Goal: Task Accomplishment & Management: Use online tool/utility

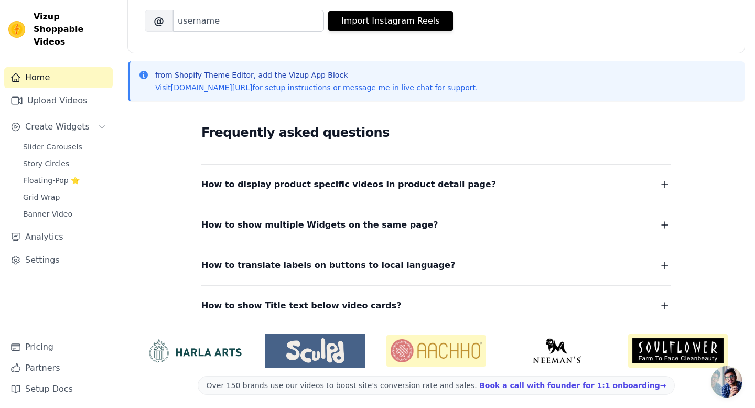
scroll to position [180, 0]
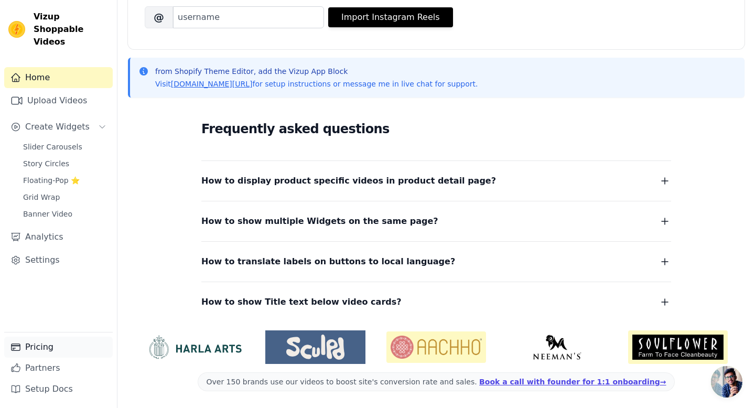
click at [41, 342] on link "Pricing" at bounding box center [58, 347] width 109 height 21
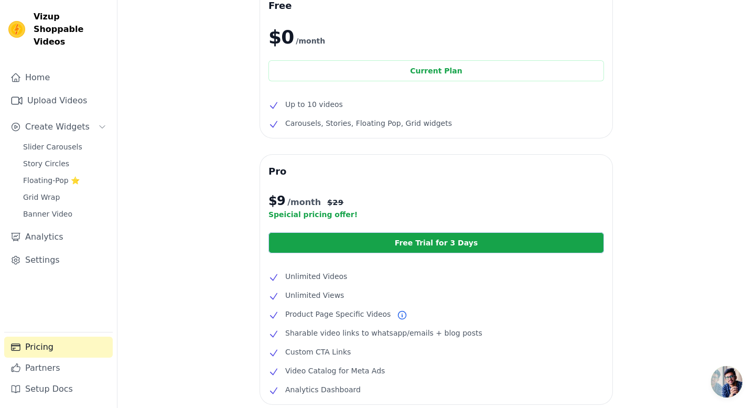
scroll to position [51, 0]
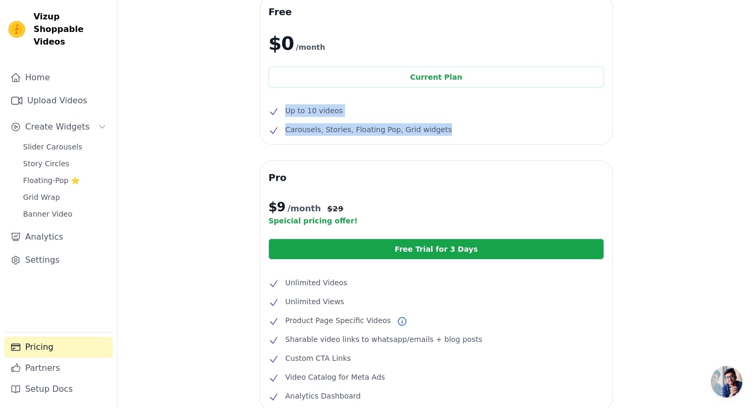
drag, startPoint x: 450, startPoint y: 130, endPoint x: 278, endPoint y: 103, distance: 174.6
click at [278, 103] on div "Free $0 /month Current Plan Up to 10 videos Carousels, Stories, Floating Pop, G…" at bounding box center [436, 69] width 352 height 149
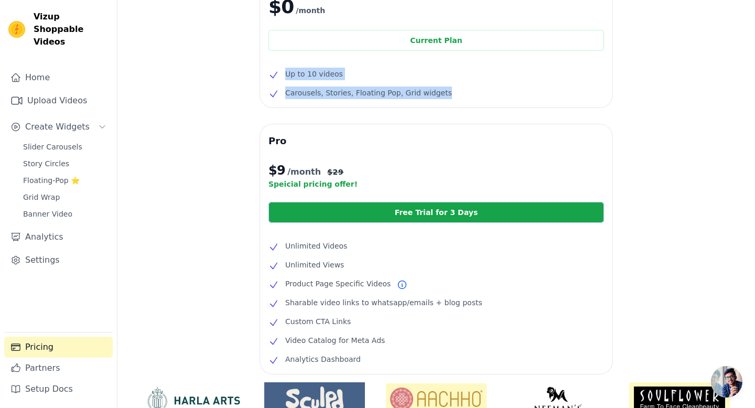
scroll to position [101, 0]
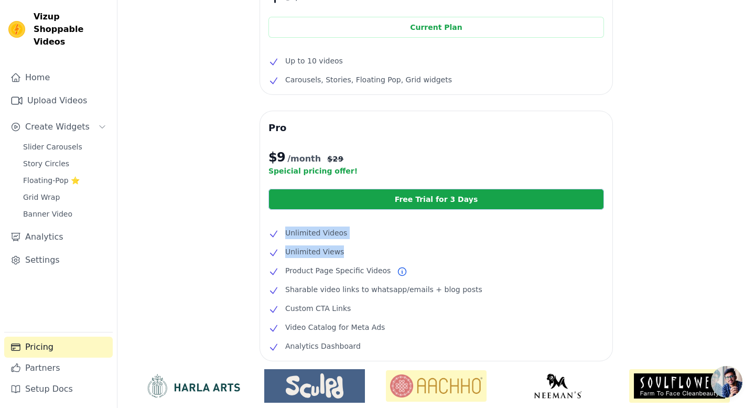
drag, startPoint x: 350, startPoint y: 255, endPoint x: 271, endPoint y: 230, distance: 82.9
click at [271, 230] on ul "Unlimited Videos Unlimited Views Product Page Specific Videos Sharable video li…" at bounding box center [436, 290] width 336 height 126
click at [360, 283] on ul "Unlimited Videos Unlimited Views Product Page Specific Videos Sharable video li…" at bounding box center [436, 290] width 336 height 126
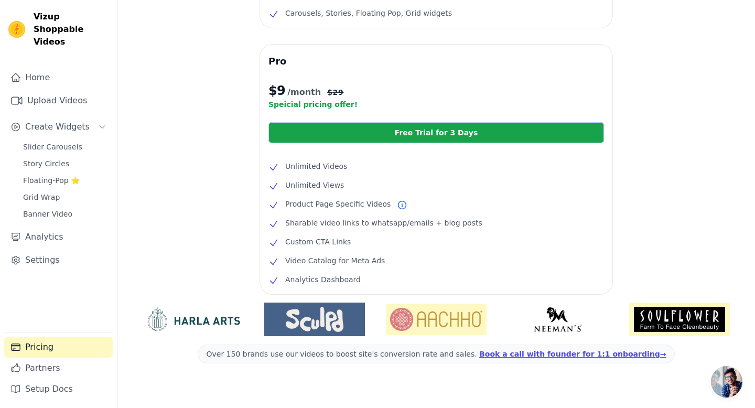
scroll to position [168, 0]
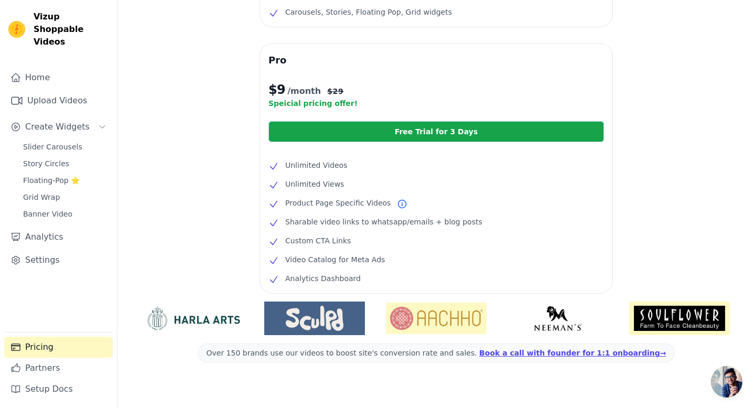
click at [413, 255] on li "Video Catalog for Meta Ads" at bounding box center [436, 259] width 336 height 13
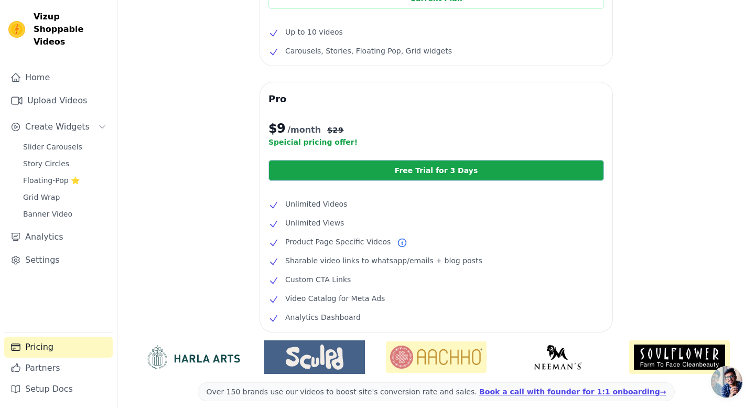
scroll to position [131, 0]
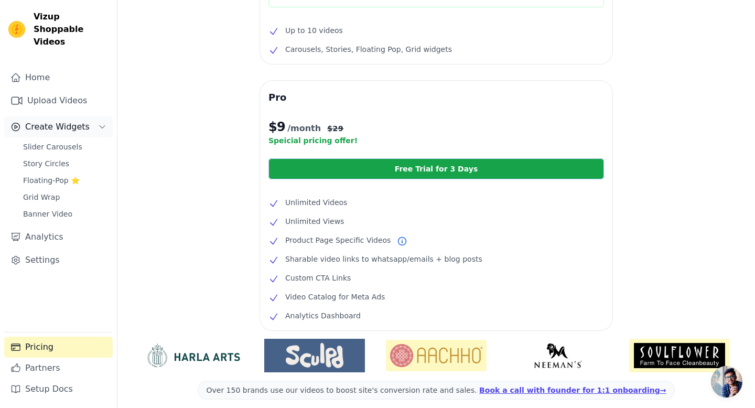
click at [44, 121] on span "Create Widgets" at bounding box center [57, 127] width 64 height 13
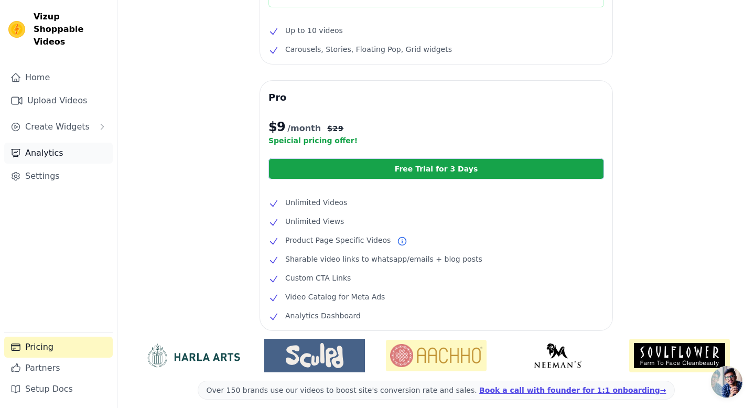
click at [41, 143] on link "Analytics" at bounding box center [58, 153] width 109 height 21
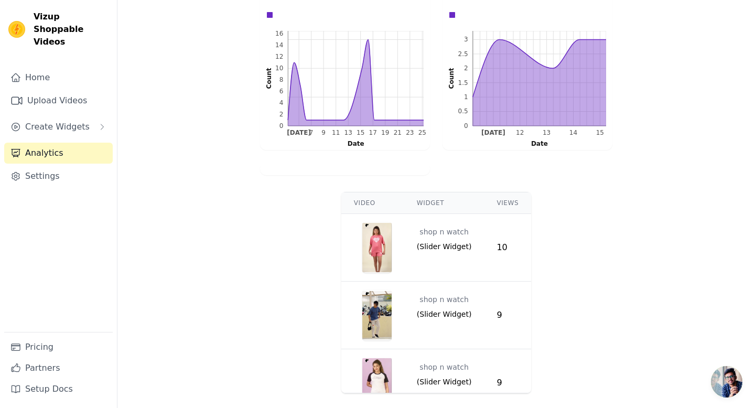
click at [446, 250] on span "( Slider Widget )" at bounding box center [444, 246] width 55 height 10
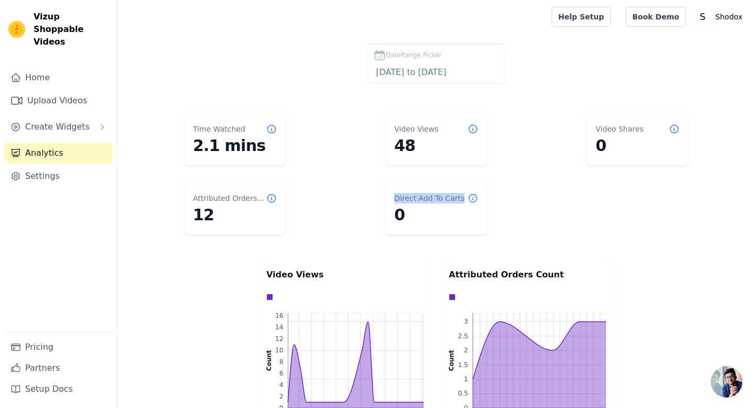
drag, startPoint x: 467, startPoint y: 198, endPoint x: 395, endPoint y: 196, distance: 71.3
click at [395, 196] on div "Direct Add To Carts" at bounding box center [436, 198] width 84 height 10
drag, startPoint x: 650, startPoint y: 131, endPoint x: 580, endPoint y: 130, distance: 69.7
click at [580, 130] on dl "Time Watched 2.1 mins Video Views 48 Video Shares 0 Attributed Orders Count 12 …" at bounding box center [436, 174] width 596 height 130
click at [619, 153] on dd "0" at bounding box center [638, 145] width 84 height 19
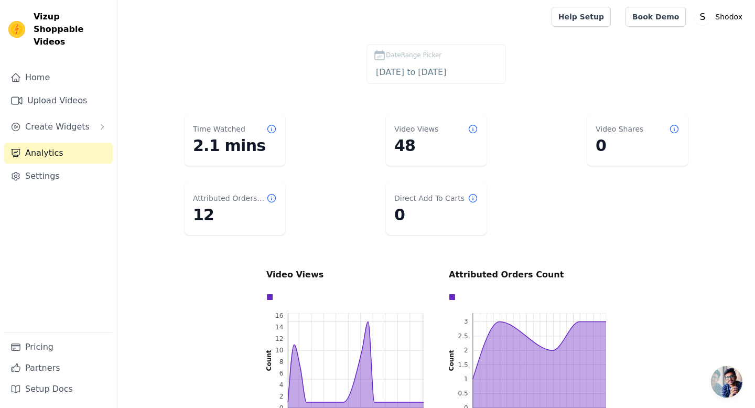
click at [425, 64] on label "DateRange Picker 2025-08-26 to 2025-09-25" at bounding box center [436, 64] width 139 height 40
click at [482, 66] on input "2025-08-26 to 2025-09-25" at bounding box center [436, 73] width 126 height 14
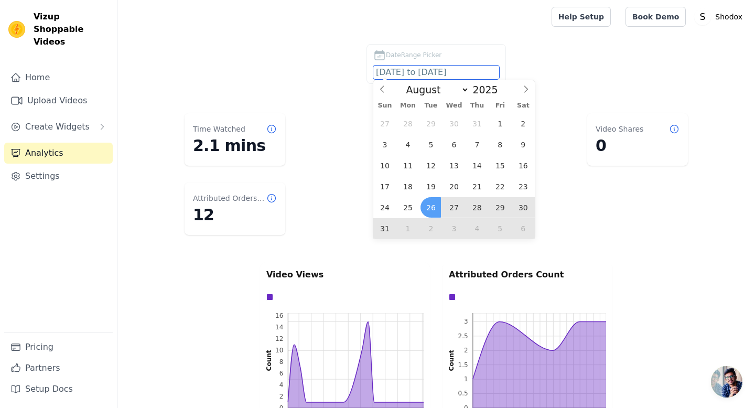
scroll to position [4, 0]
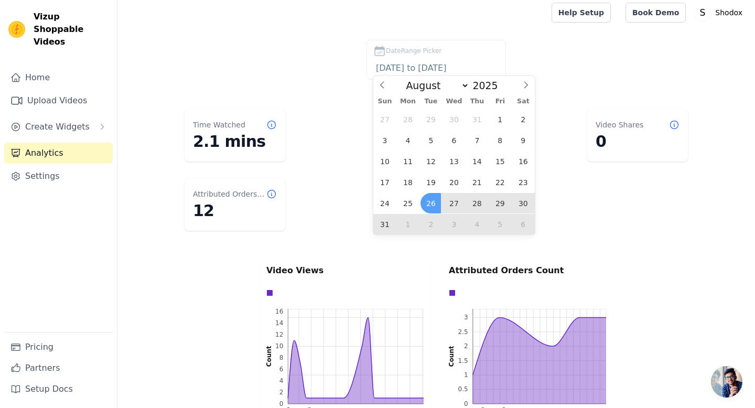
click at [292, 59] on div "DateRange Picker 2025-08-26 to 2025-09-25" at bounding box center [436, 62] width 596 height 44
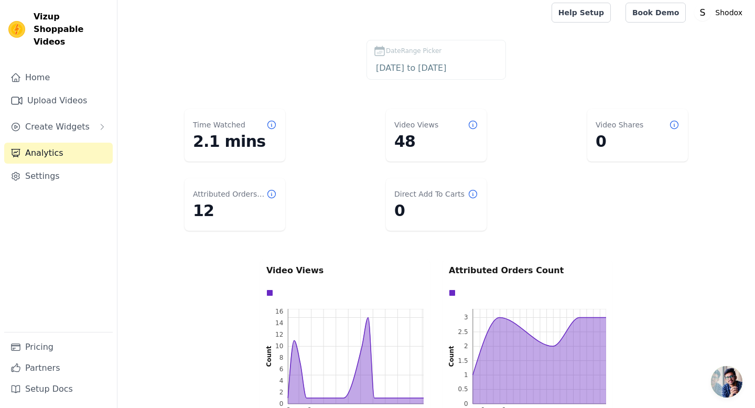
click at [217, 237] on main "Time Watched 2.1 mins Video Views 48 Video Shares 0 Attributed Orders Count 12 …" at bounding box center [436, 390] width 638 height 570
click at [62, 121] on span "Create Widgets" at bounding box center [57, 127] width 64 height 13
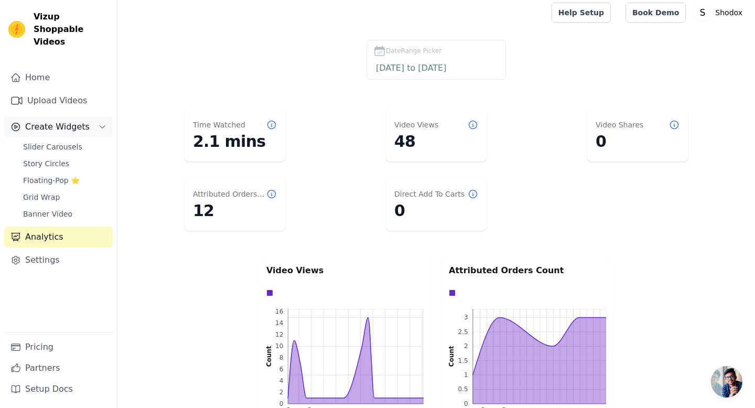
click at [68, 121] on span "Create Widgets" at bounding box center [57, 127] width 64 height 13
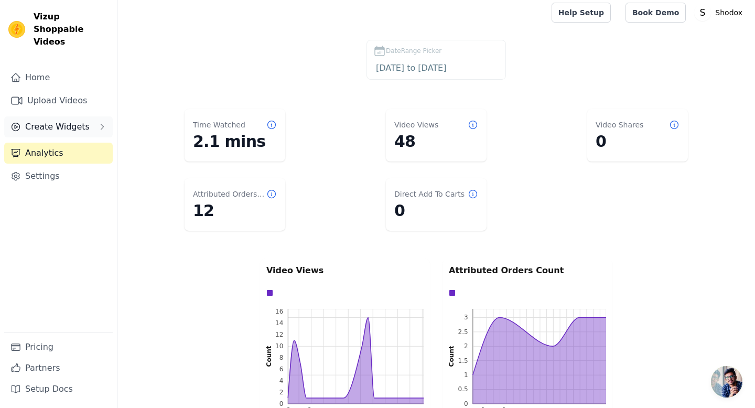
click at [68, 121] on span "Create Widgets" at bounding box center [57, 127] width 64 height 13
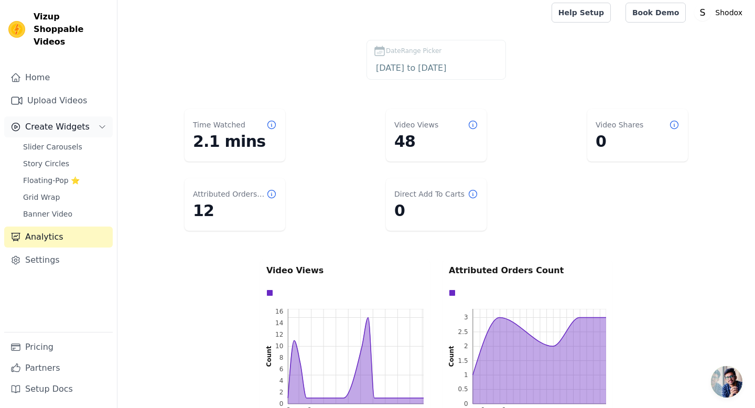
click at [78, 121] on span "Create Widgets" at bounding box center [57, 127] width 64 height 13
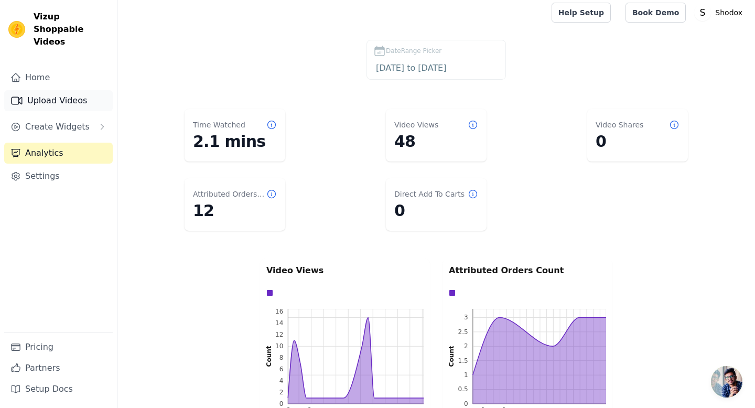
click at [50, 91] on link "Upload Videos" at bounding box center [58, 100] width 109 height 21
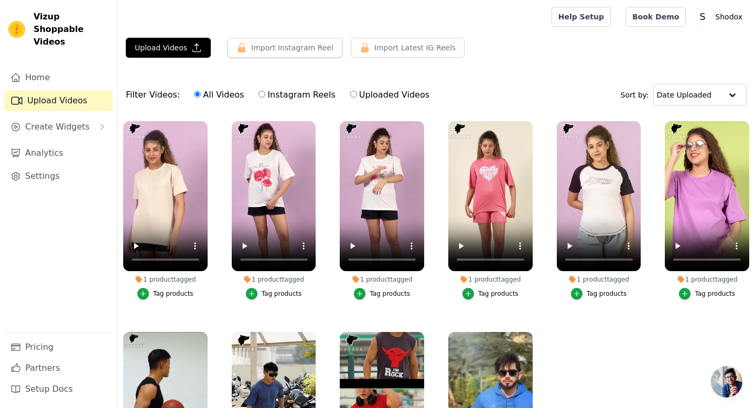
click at [272, 89] on label "Instagram Reels" at bounding box center [297, 95] width 78 height 14
click at [265, 91] on input "Instagram Reels" at bounding box center [261, 94] width 7 height 7
radio input "true"
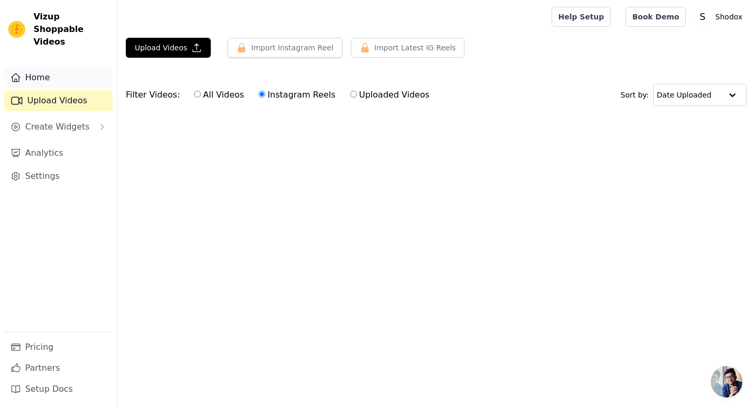
click at [42, 67] on link "Home" at bounding box center [58, 77] width 109 height 21
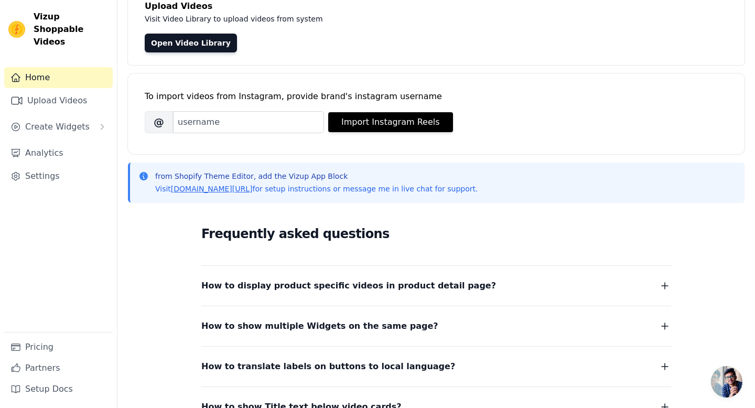
scroll to position [115, 0]
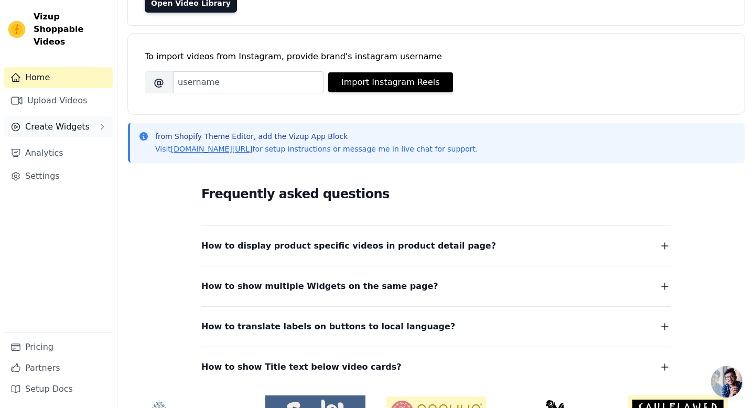
click at [55, 121] on span "Create Widgets" at bounding box center [57, 127] width 64 height 13
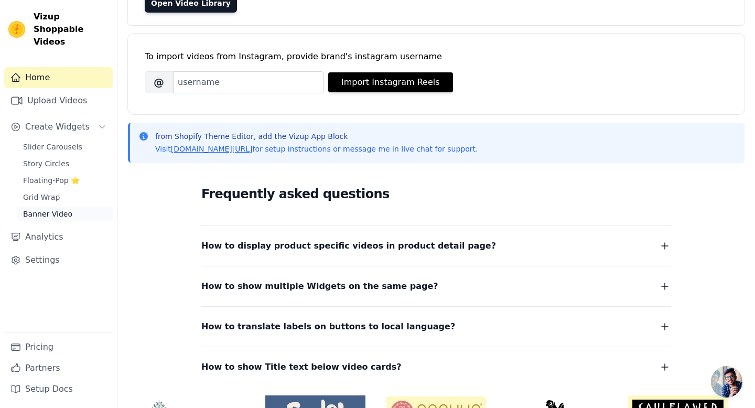
click at [39, 209] on span "Banner Video" at bounding box center [47, 214] width 49 height 10
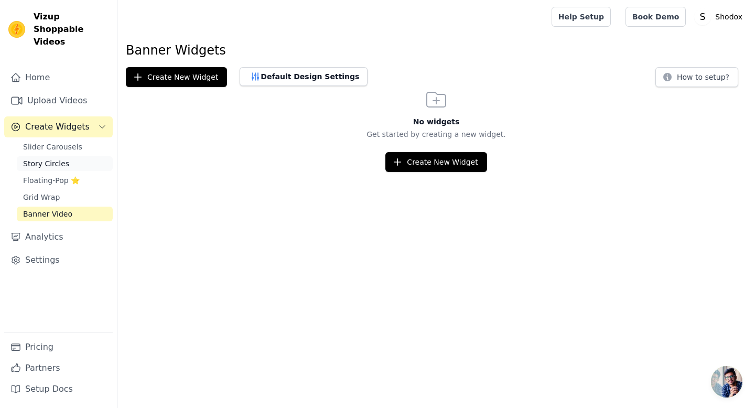
click at [51, 158] on span "Story Circles" at bounding box center [46, 163] width 46 height 10
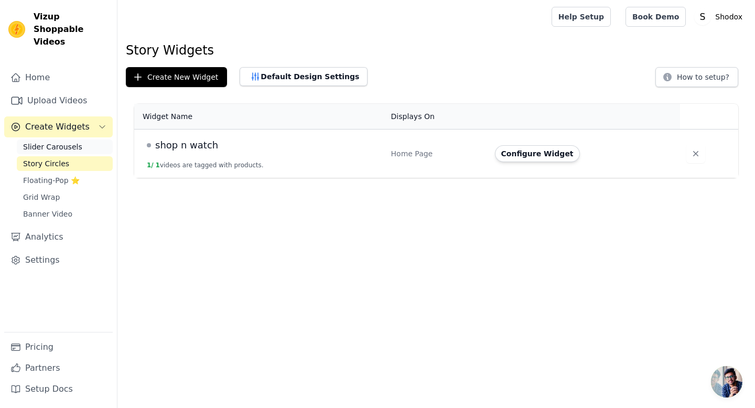
click at [57, 142] on span "Slider Carousels" at bounding box center [52, 147] width 59 height 10
click at [253, 145] on div "shop n watch" at bounding box center [263, 145] width 232 height 15
click at [193, 140] on span "shop n watch" at bounding box center [186, 145] width 63 height 15
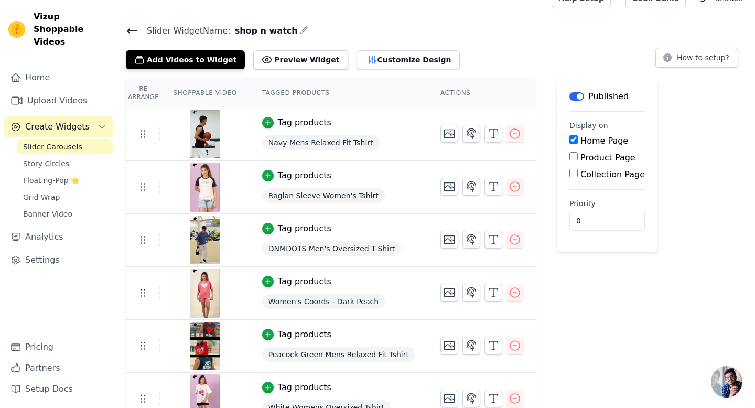
scroll to position [15, 0]
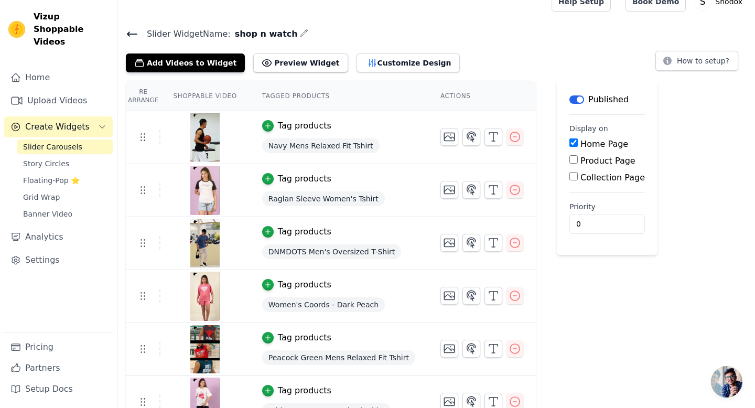
click at [599, 164] on label "Product Page" at bounding box center [607, 161] width 55 height 10
click at [578, 164] on input "Product Page" at bounding box center [573, 159] width 8 height 8
checkbox input "true"
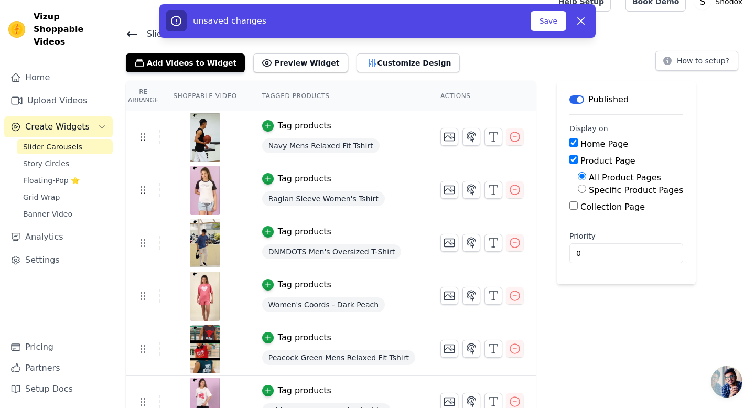
click at [599, 190] on label "Specific Product Pages" at bounding box center [636, 190] width 94 height 10
click at [586, 190] on input "Specific Product Pages" at bounding box center [582, 189] width 8 height 8
radio input "true"
click at [600, 211] on button "Select Products" at bounding box center [613, 214] width 70 height 18
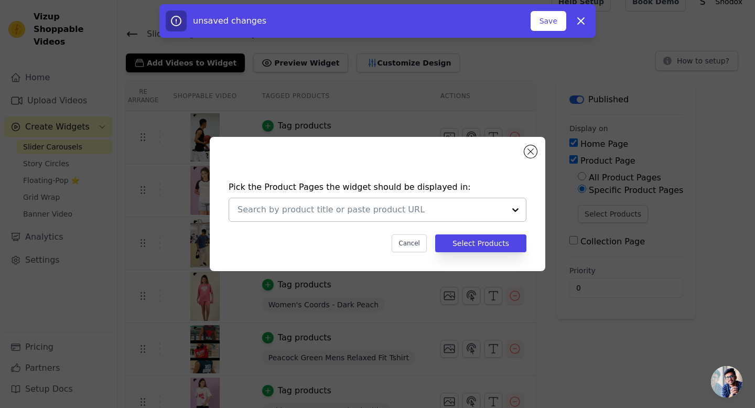
click at [367, 204] on input "text" at bounding box center [371, 209] width 267 height 13
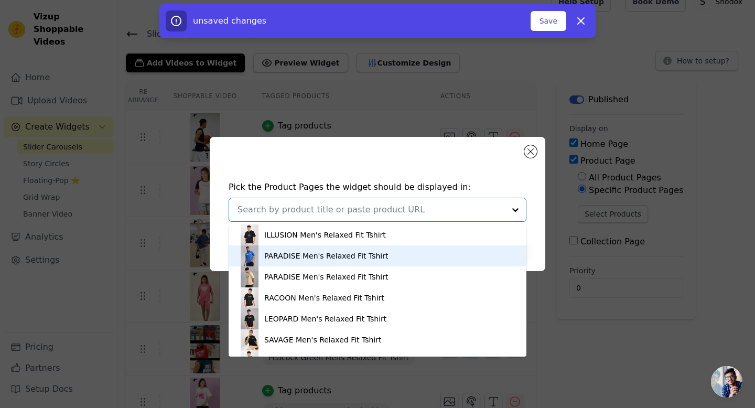
click at [290, 258] on div "PARADISE Men's Relaxed Fit Tshirt" at bounding box center [326, 256] width 124 height 10
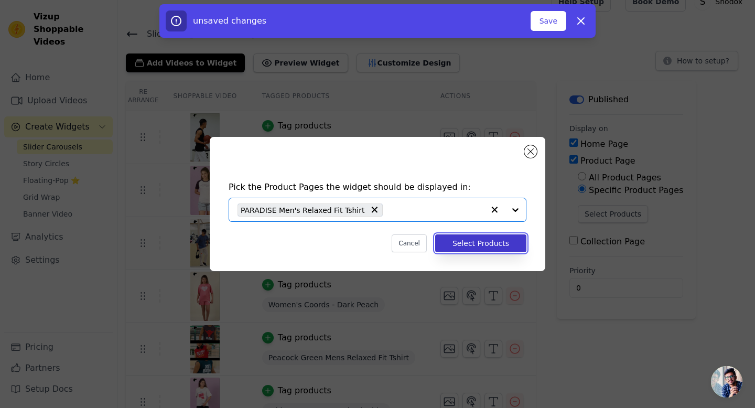
click at [489, 244] on button "Select Products" at bounding box center [480, 243] width 91 height 18
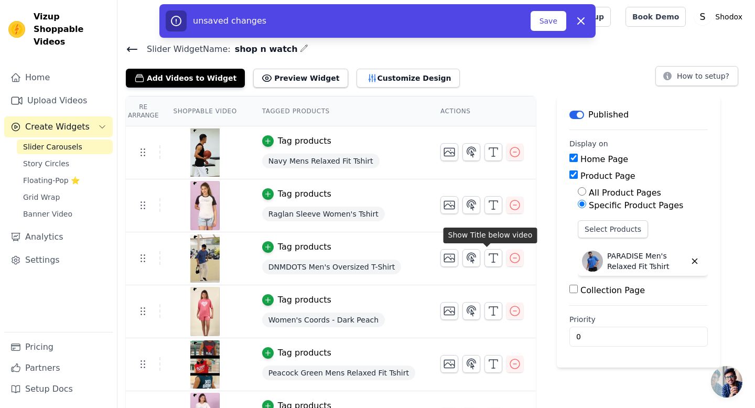
scroll to position [15, 0]
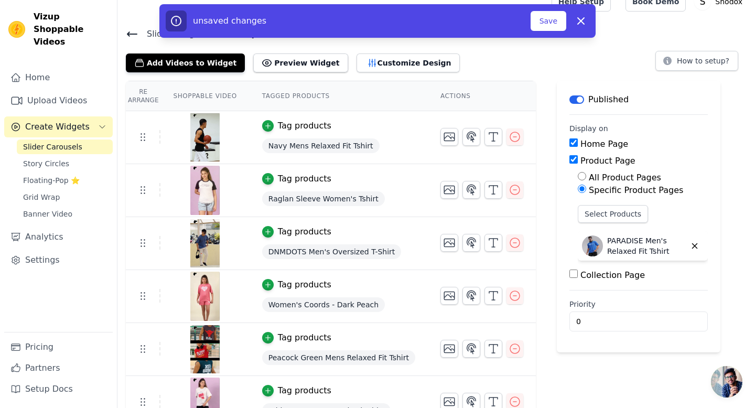
click at [384, 140] on div "Navy Mens Relaxed Fit Tshirt" at bounding box center [338, 145] width 153 height 19
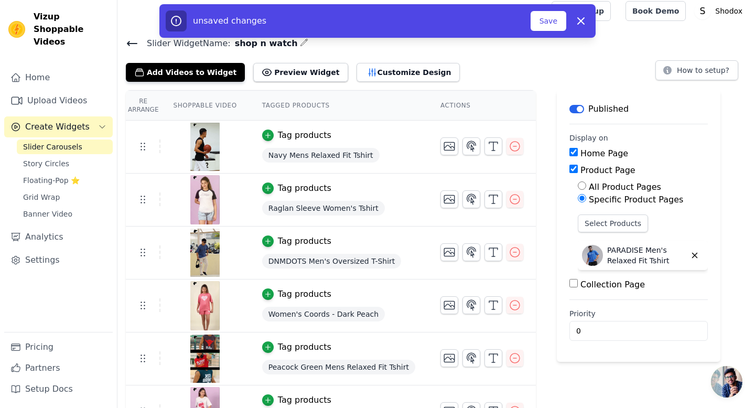
scroll to position [0, 0]
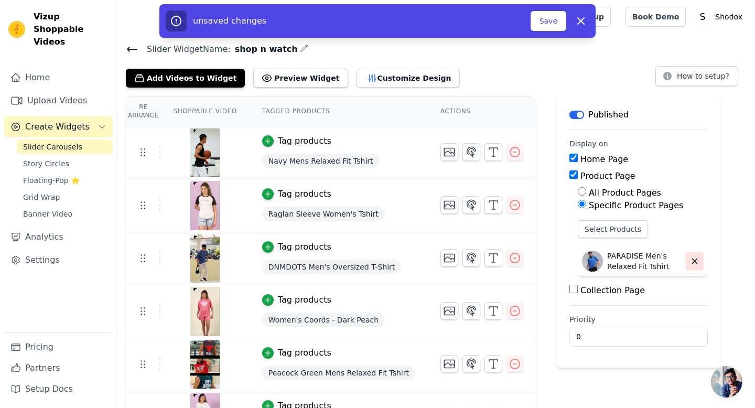
click at [686, 257] on button "button" at bounding box center [695, 261] width 18 height 18
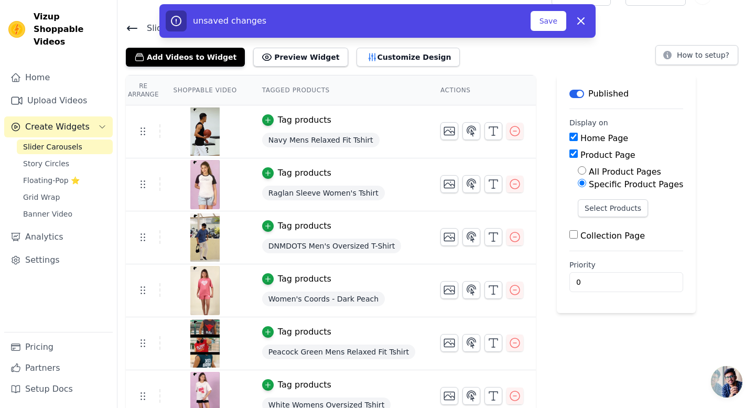
scroll to position [24, 0]
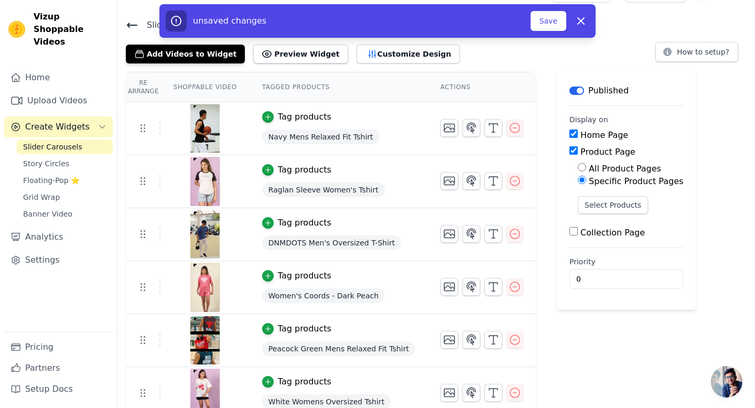
click at [590, 231] on label "Collection Page" at bounding box center [612, 233] width 64 height 10
click at [578, 231] on input "Collection Page" at bounding box center [573, 231] width 8 height 8
checkbox input "true"
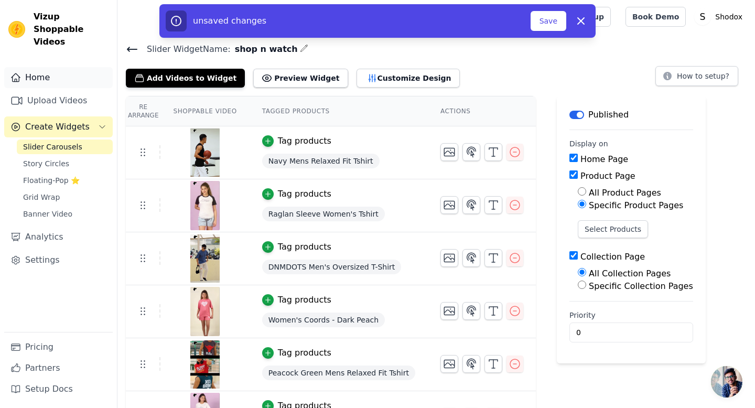
click at [42, 67] on link "Home" at bounding box center [58, 77] width 109 height 21
